Goal: Entertainment & Leisure: Consume media (video, audio)

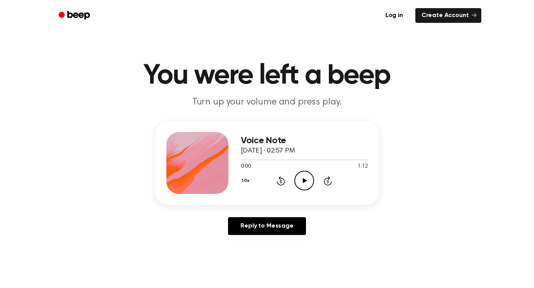
click at [303, 182] on icon at bounding box center [305, 180] width 4 height 5
click at [303, 182] on icon "Pause Audio" at bounding box center [304, 181] width 20 height 20
click at [509, 42] on main "You were left a beep Turn up your volume and press play. Voice Note September 2…" at bounding box center [267, 239] width 534 height 478
click at [305, 181] on icon at bounding box center [305, 180] width 4 height 5
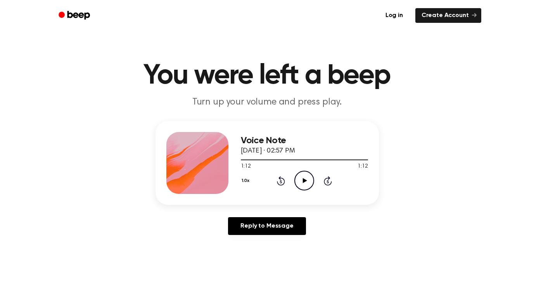
click at [303, 179] on icon at bounding box center [305, 180] width 4 height 5
click at [306, 181] on icon at bounding box center [305, 180] width 4 height 5
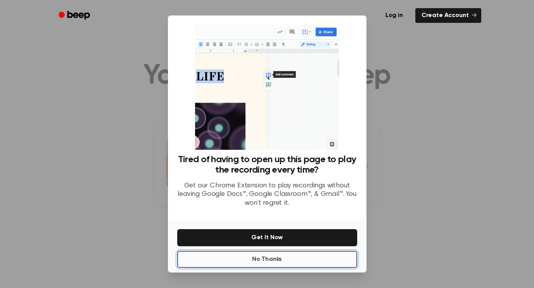
click at [292, 264] on button "No Thanks" at bounding box center [267, 259] width 180 height 17
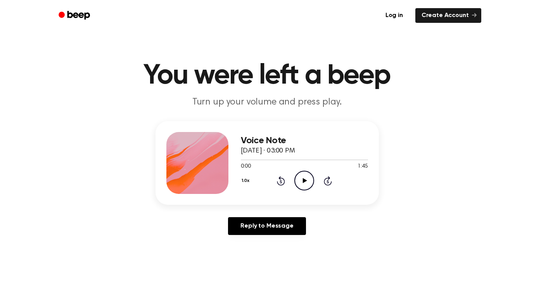
click at [303, 178] on icon "Play Audio" at bounding box center [304, 181] width 20 height 20
click at [241, 161] on div at bounding box center [304, 160] width 127 height 6
click at [304, 183] on icon "Pause Audio" at bounding box center [304, 181] width 20 height 20
click at [241, 160] on div at bounding box center [245, 160] width 9 height 1
click at [303, 182] on icon at bounding box center [305, 180] width 4 height 5
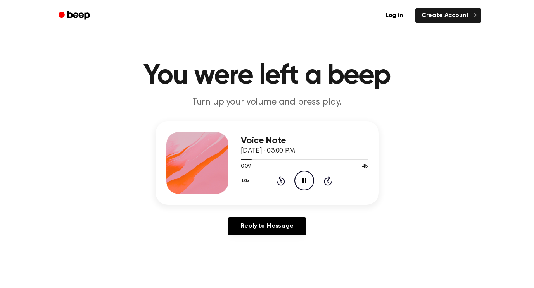
click at [303, 182] on icon at bounding box center [303, 180] width 3 height 5
click at [303, 182] on icon at bounding box center [305, 180] width 4 height 5
click at [247, 159] on div at bounding box center [304, 160] width 127 height 6
click at [299, 161] on div at bounding box center [304, 160] width 127 height 6
click at [290, 160] on div at bounding box center [271, 160] width 60 height 1
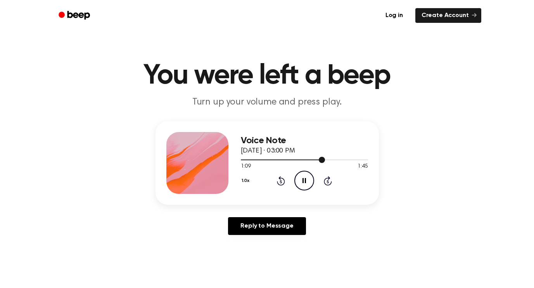
click at [310, 159] on div at bounding box center [304, 160] width 127 height 6
click at [298, 159] on div at bounding box center [304, 160] width 127 height 6
click at [305, 178] on icon at bounding box center [303, 180] width 3 height 5
click at [305, 178] on icon "Play Audio" at bounding box center [304, 181] width 20 height 20
click at [302, 159] on div at bounding box center [304, 160] width 127 height 6
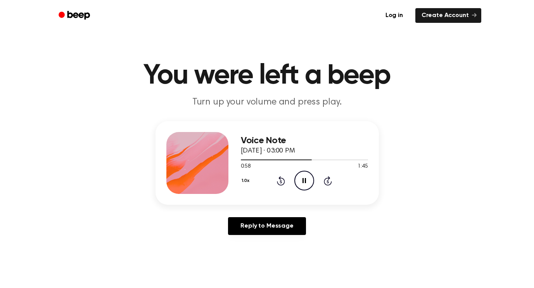
click at [307, 181] on icon "Pause Audio" at bounding box center [304, 181] width 20 height 20
click at [307, 181] on icon "Play Audio" at bounding box center [304, 181] width 20 height 20
click at [308, 182] on icon "Play Audio" at bounding box center [304, 181] width 20 height 20
click at [302, 181] on icon "Play Audio" at bounding box center [304, 181] width 20 height 20
click at [242, 161] on div at bounding box center [304, 160] width 127 height 6
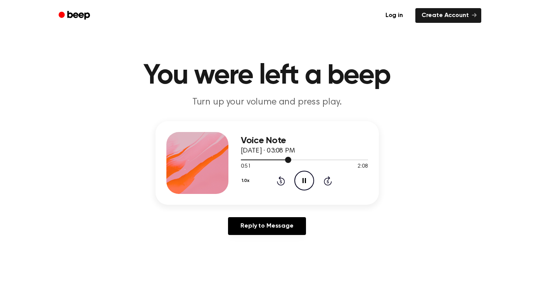
click at [241, 159] on div at bounding box center [304, 160] width 127 height 6
click at [243, 159] on div at bounding box center [304, 160] width 127 height 6
click at [305, 183] on icon at bounding box center [303, 180] width 3 height 5
click at [305, 183] on icon "Play Audio" at bounding box center [304, 181] width 20 height 20
click at [245, 159] on div at bounding box center [304, 160] width 127 height 6
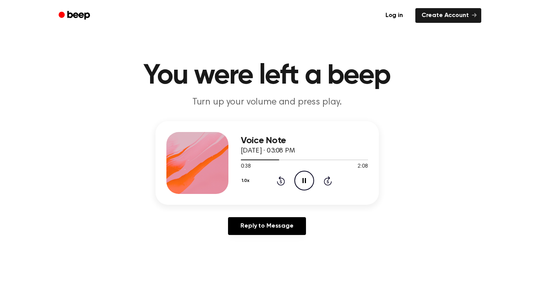
click at [309, 180] on icon "Pause Audio" at bounding box center [304, 181] width 20 height 20
click at [270, 160] on div at bounding box center [260, 160] width 39 height 1
click at [303, 181] on icon at bounding box center [305, 180] width 4 height 5
click at [303, 181] on icon at bounding box center [303, 180] width 3 height 5
click at [273, 160] on div at bounding box center [304, 160] width 127 height 6
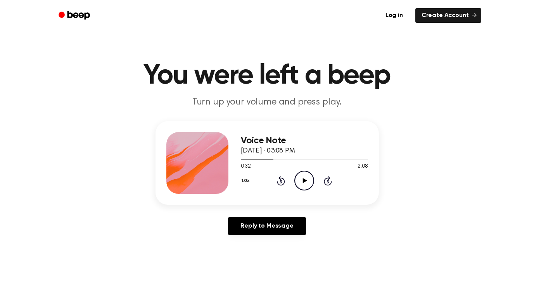
click at [303, 181] on icon at bounding box center [305, 180] width 4 height 5
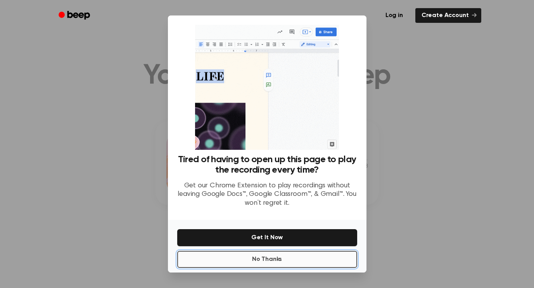
click at [294, 262] on button "No Thanks" at bounding box center [267, 259] width 180 height 17
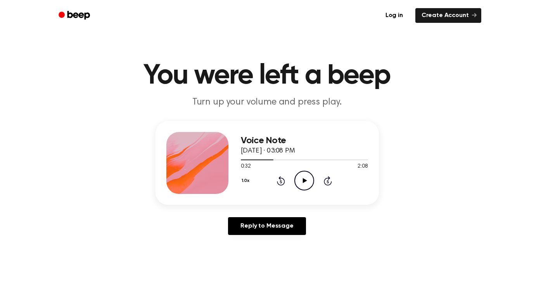
click at [304, 181] on icon at bounding box center [305, 180] width 4 height 5
click at [304, 181] on icon "Pause Audio" at bounding box center [304, 181] width 20 height 20
click at [304, 181] on icon at bounding box center [305, 180] width 4 height 5
click at [335, 161] on div at bounding box center [304, 160] width 127 height 6
click at [304, 178] on icon "Play Audio" at bounding box center [304, 181] width 20 height 20
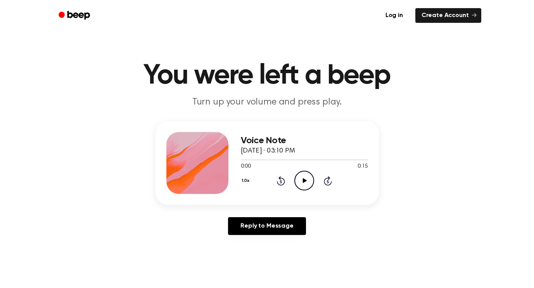
click at [303, 180] on icon at bounding box center [305, 180] width 4 height 5
click at [306, 184] on icon "Play Audio" at bounding box center [304, 181] width 20 height 20
click at [305, 181] on icon at bounding box center [305, 180] width 4 height 5
